Goal: Information Seeking & Learning: Understand process/instructions

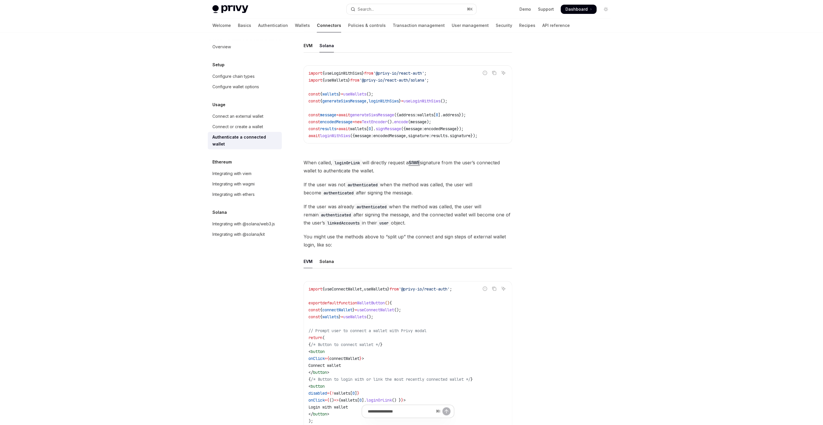
scroll to position [115, 0]
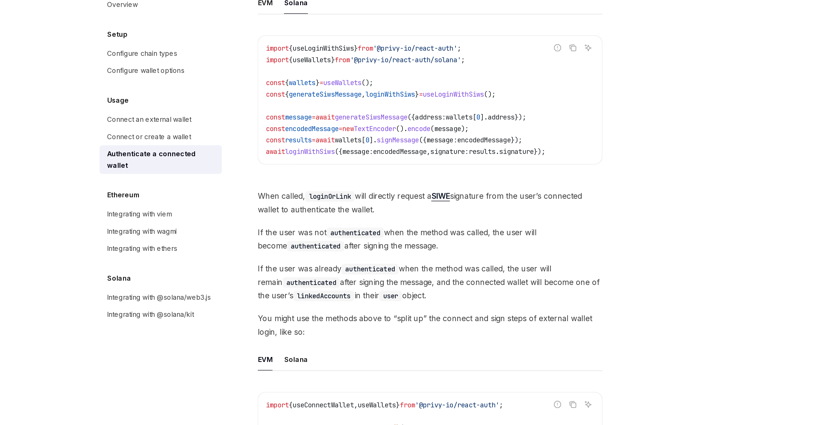
click at [385, 136] on span "encodedMessage" at bounding box center [389, 135] width 32 height 5
click at [345, 135] on span "loginWithSiws" at bounding box center [335, 135] width 30 height 5
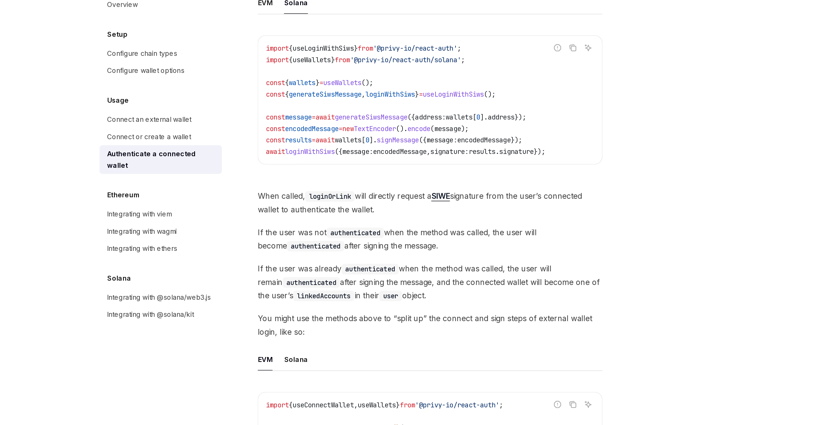
click at [345, 135] on span "loginWithSiws" at bounding box center [335, 135] width 30 height 5
click at [354, 71] on span "useLoginWithSiws" at bounding box center [343, 73] width 37 height 5
click at [406, 135] on span "encodedMessage" at bounding box center [389, 135] width 32 height 5
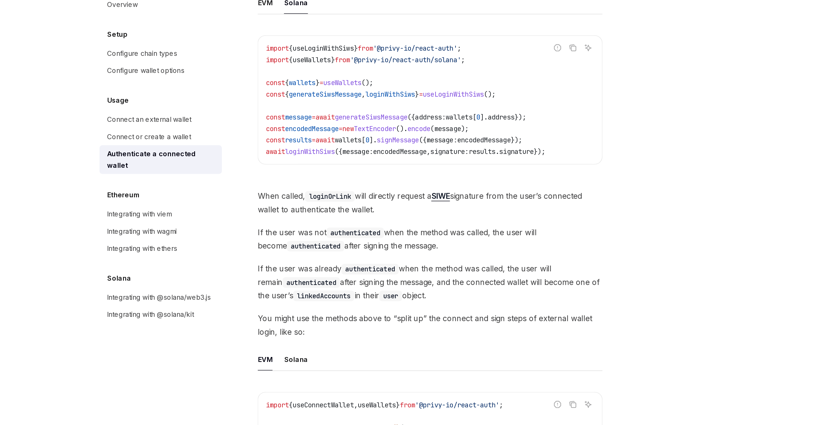
click at [387, 120] on span "TextEncoder" at bounding box center [374, 121] width 25 height 5
copy code "const encodedMessage = new TextEncoder (). encode ( message );"
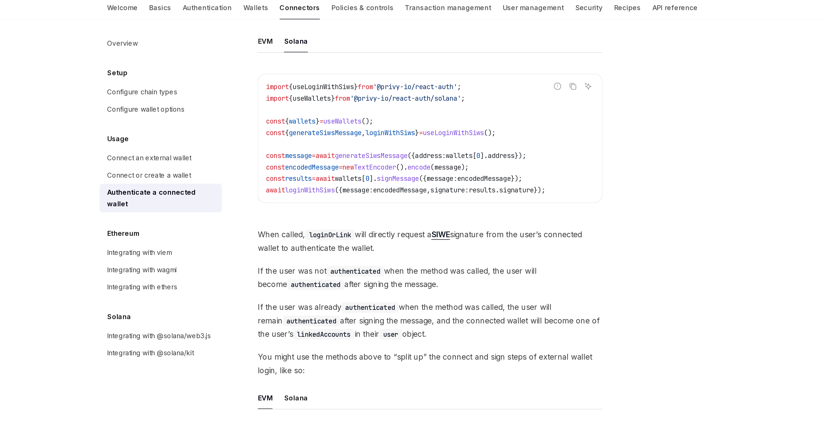
click at [395, 100] on span "loginWithSiws" at bounding box center [384, 100] width 30 height 5
click at [357, 160] on code "loginOrLink" at bounding box center [347, 163] width 30 height 6
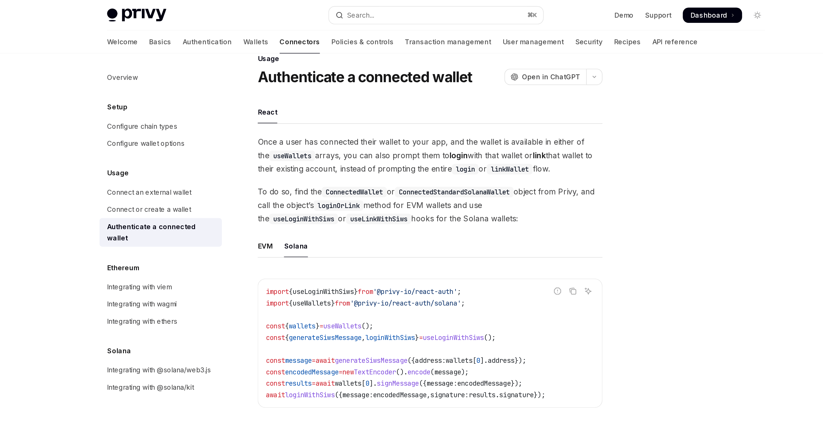
scroll to position [0, 0]
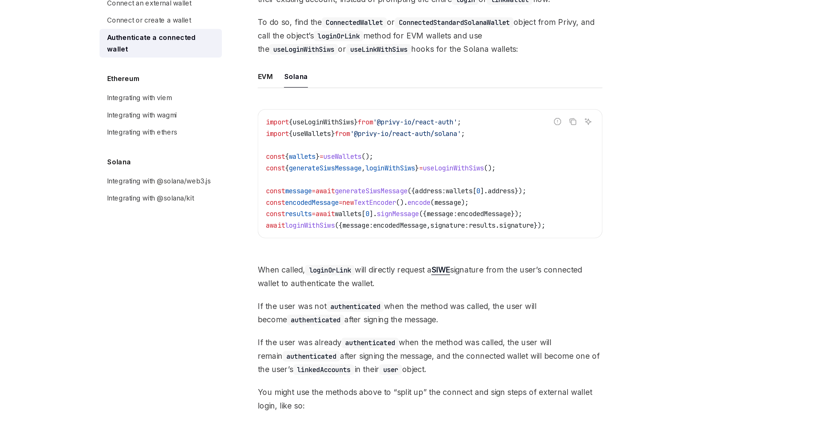
click at [432, 216] on span "useLoginWithSiws" at bounding box center [421, 216] width 37 height 5
